Goal: Find specific page/section: Find specific page/section

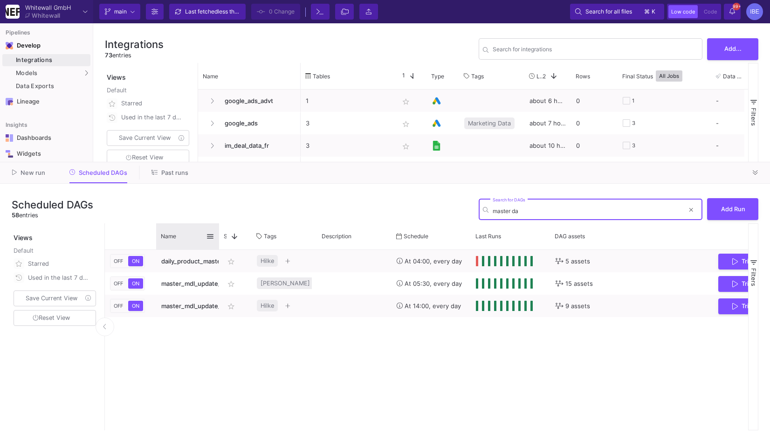
type input "master da"
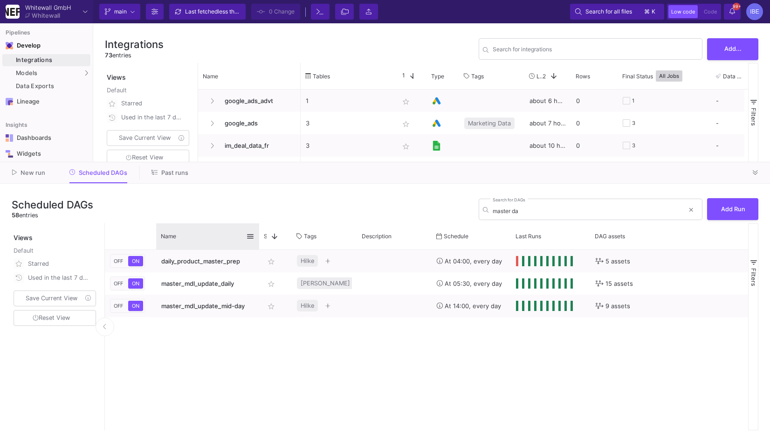
drag, startPoint x: 218, startPoint y: 231, endPoint x: 257, endPoint y: 230, distance: 38.2
click at [259, 230] on div at bounding box center [259, 236] width 4 height 26
